Goal: Information Seeking & Learning: Learn about a topic

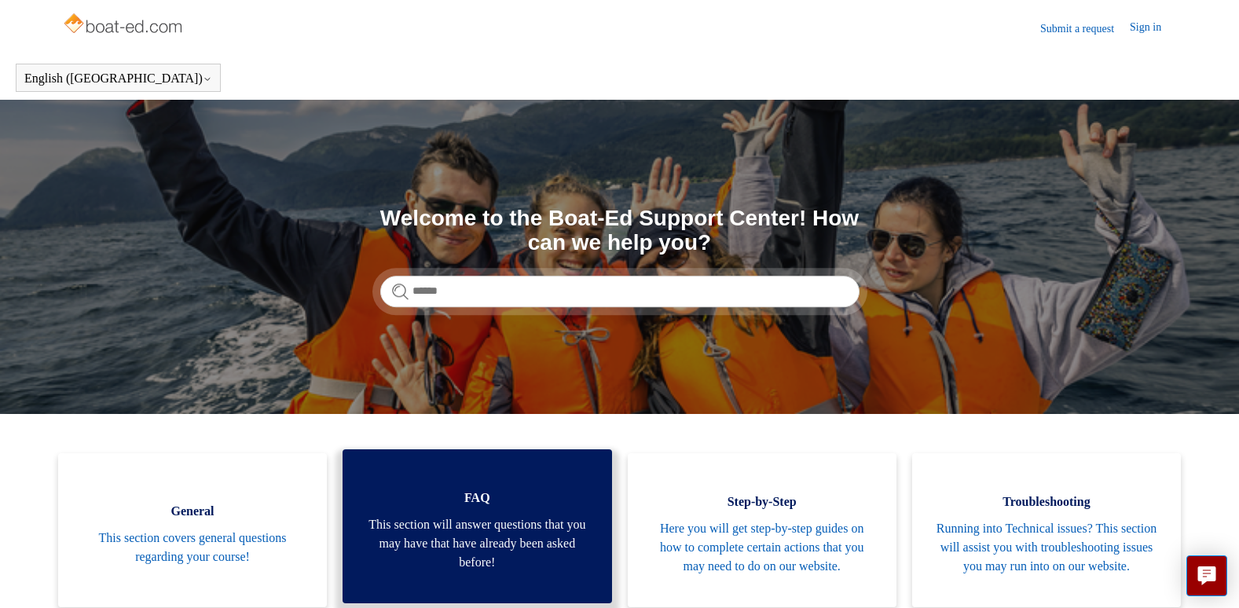
click at [487, 525] on span "This section will answer questions that you may have that have already been ask…" at bounding box center [476, 543] width 221 height 57
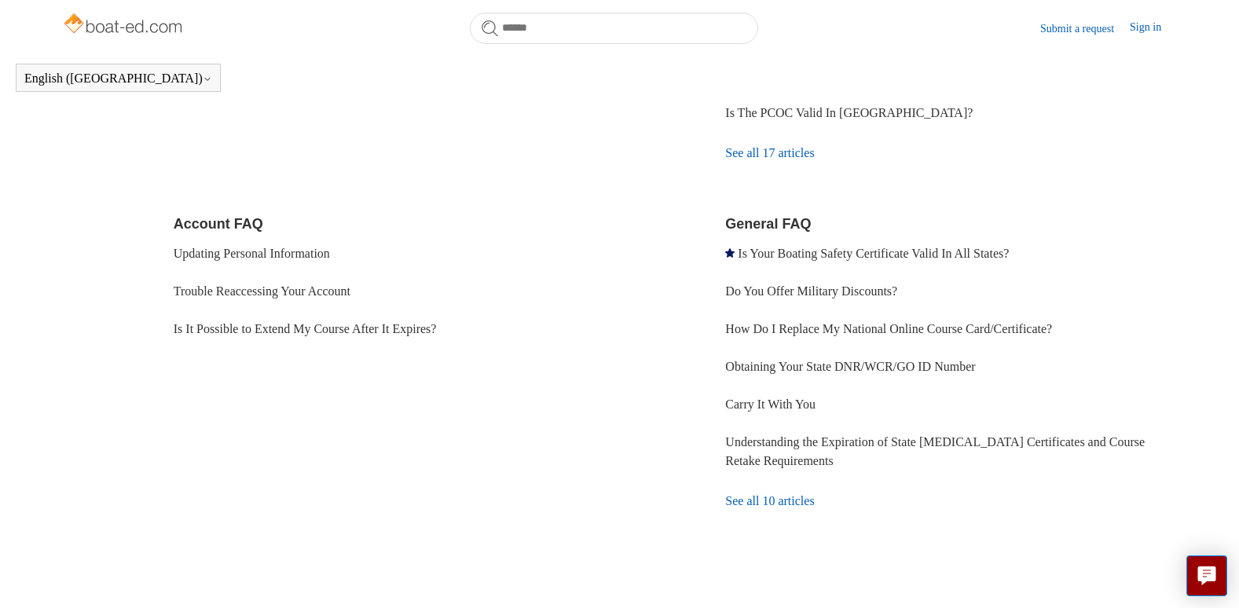
scroll to position [452, 0]
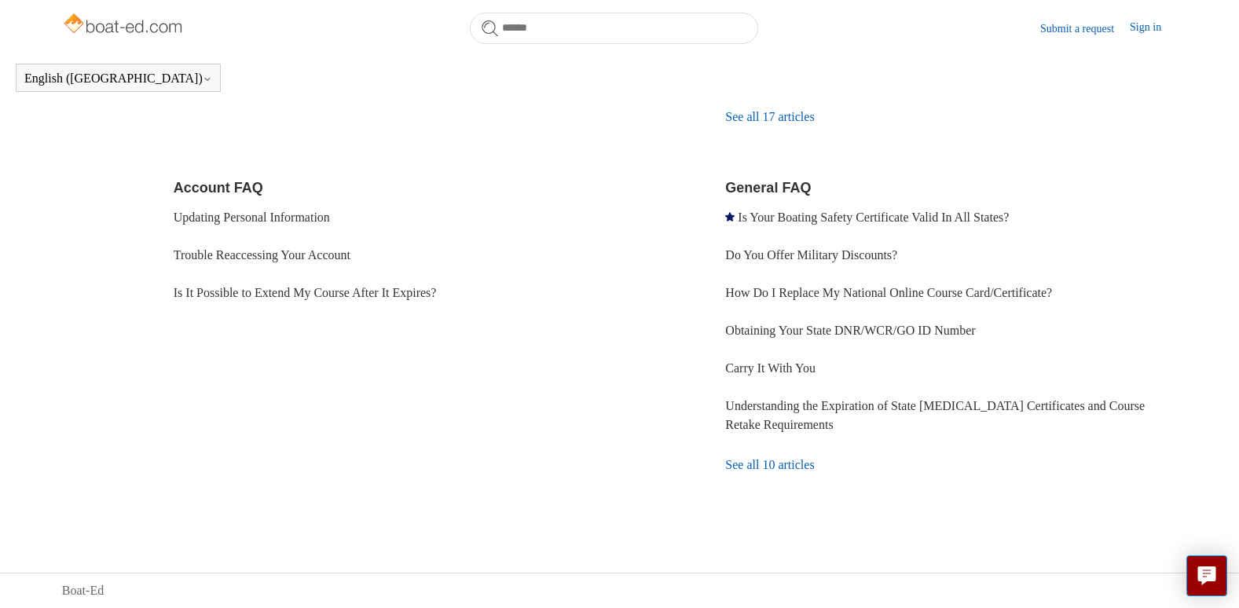
click at [754, 464] on link "See all 10 articles" at bounding box center [951, 465] width 452 height 42
